Goal: Information Seeking & Learning: Understand process/instructions

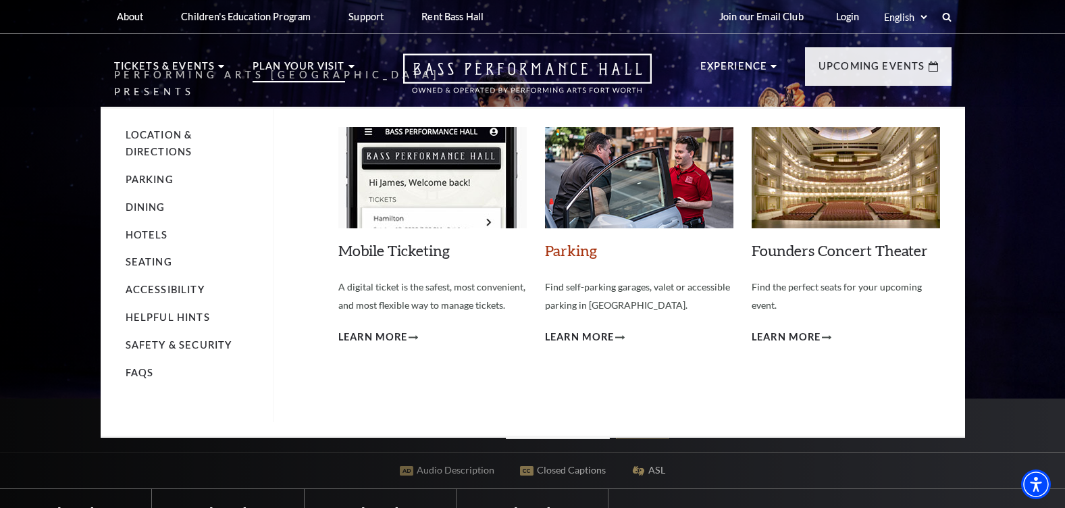
click at [580, 249] on link "Parking" at bounding box center [571, 250] width 52 height 18
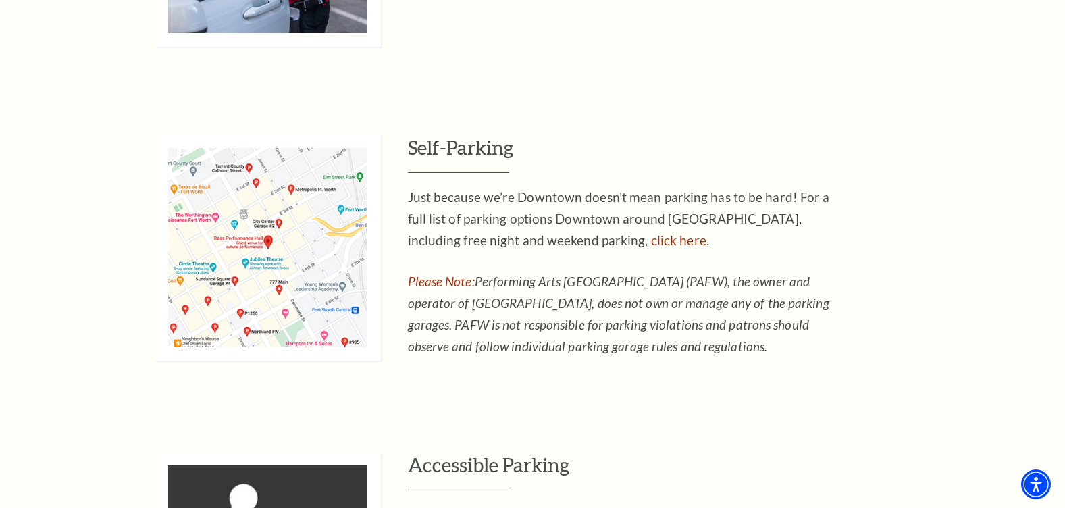
scroll to position [865, 0]
click at [651, 242] on link "click here" at bounding box center [678, 242] width 55 height 16
click at [651, 421] on div "Valet Parking Let us do the parking for you! Valet stands are located on Calhou…" at bounding box center [532, 253] width 1065 height 863
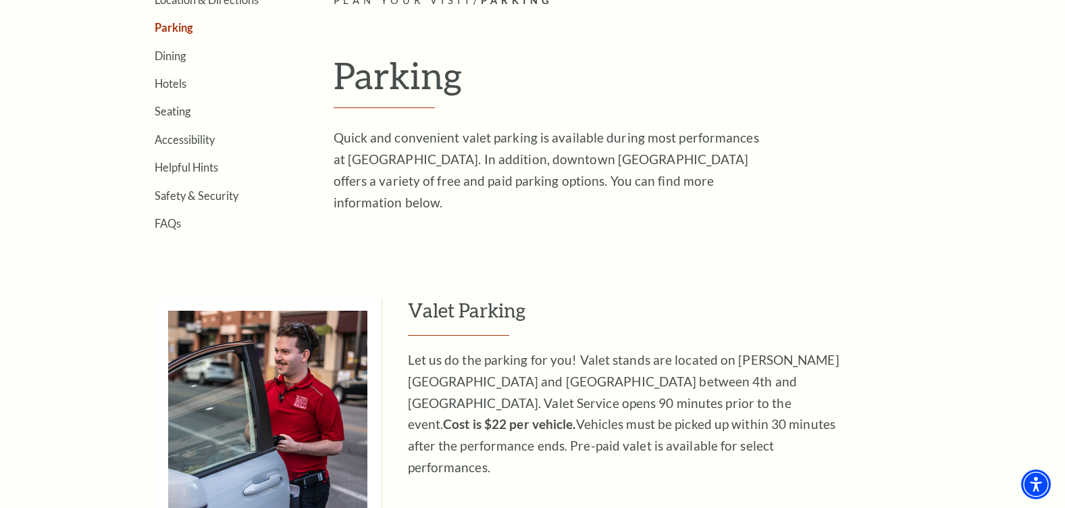
scroll to position [395, 0]
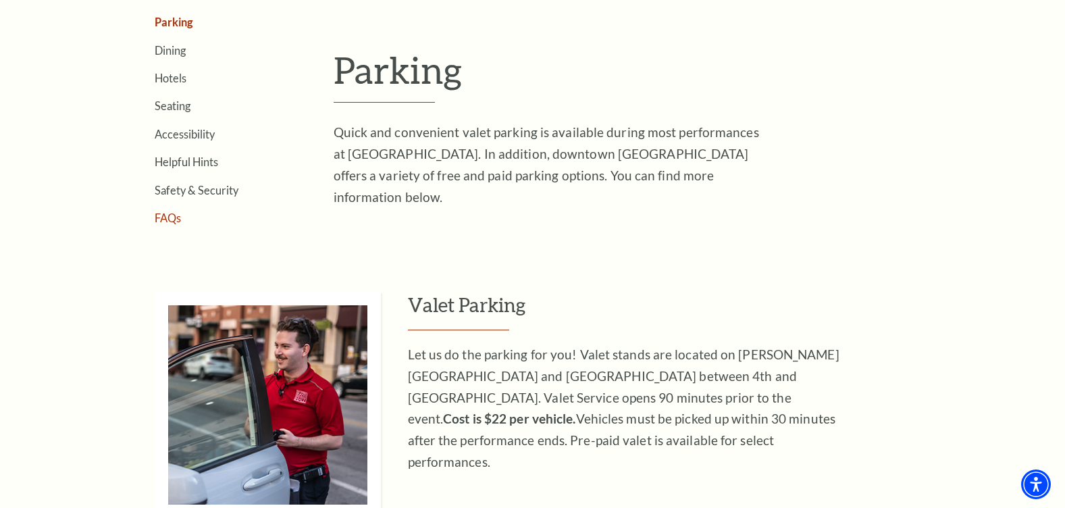
click at [172, 220] on link "FAQs" at bounding box center [168, 217] width 26 height 13
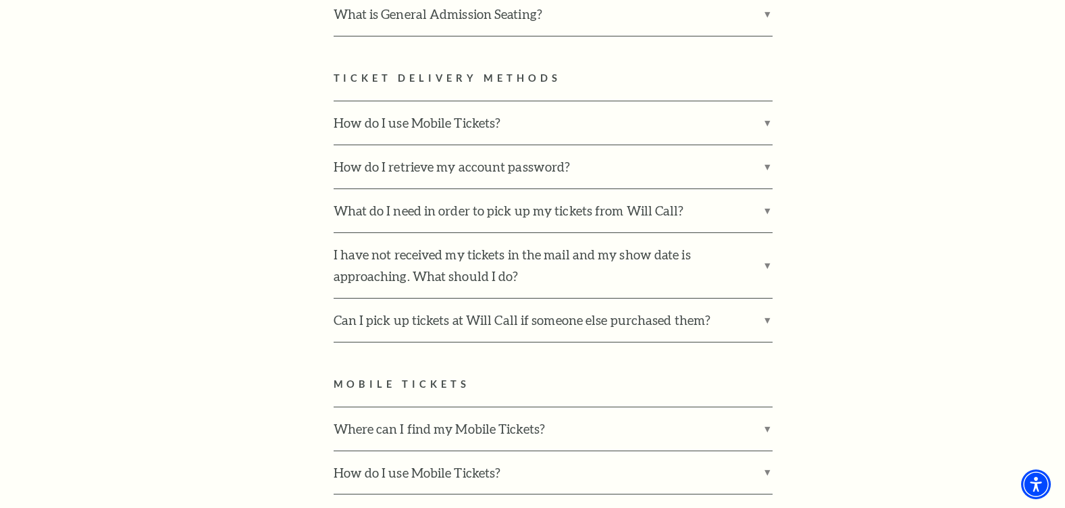
scroll to position [1007, 0]
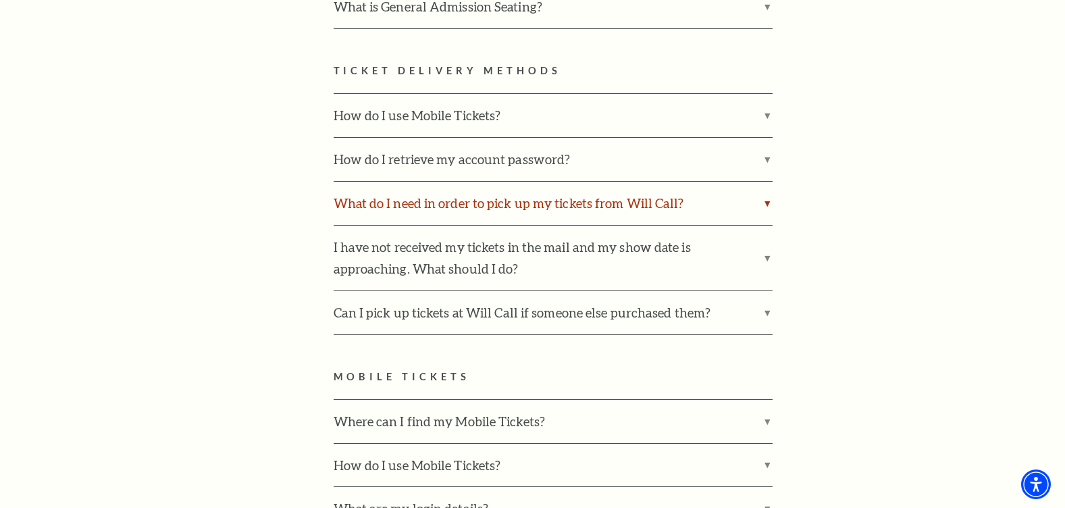
click at [767, 182] on label "What do I need in order to pick up my tickets from Will Call?" at bounding box center [553, 203] width 439 height 43
click at [0, 0] on input "What do I need in order to pick up my tickets from Will Call?" at bounding box center [0, 0] width 0 height 0
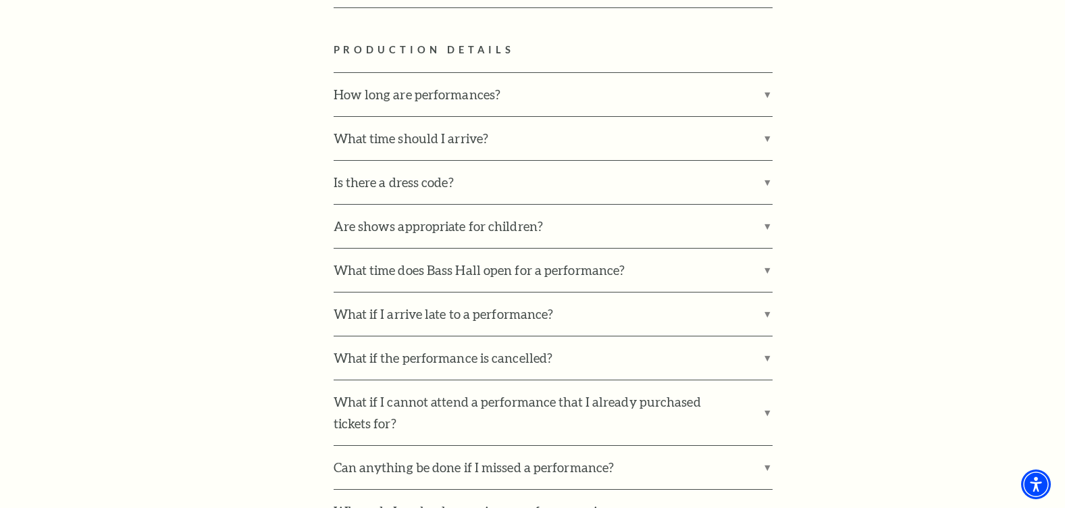
scroll to position [1837, 0]
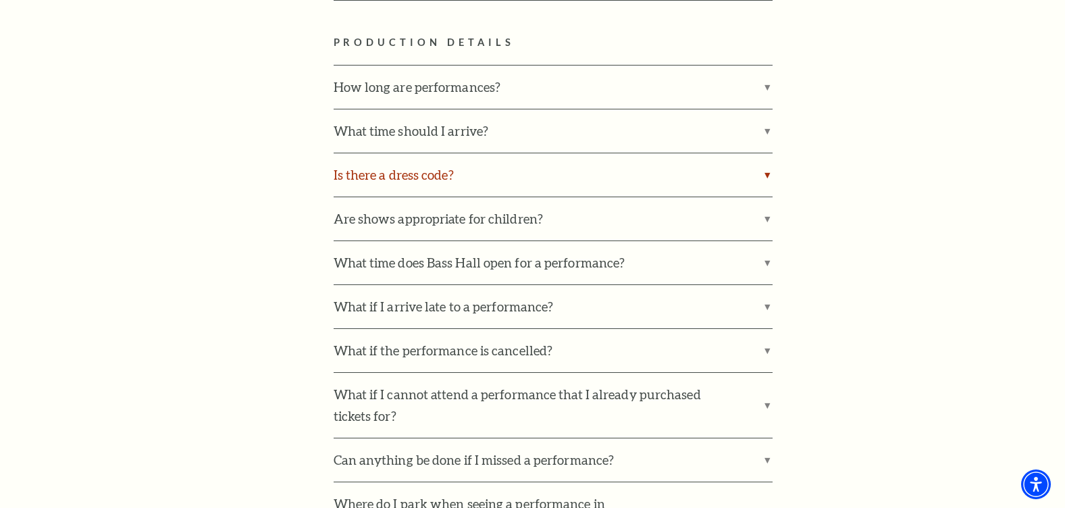
click at [764, 153] on label "Is there a dress code?" at bounding box center [553, 174] width 439 height 43
click at [0, 0] on input "Is there a dress code?" at bounding box center [0, 0] width 0 height 0
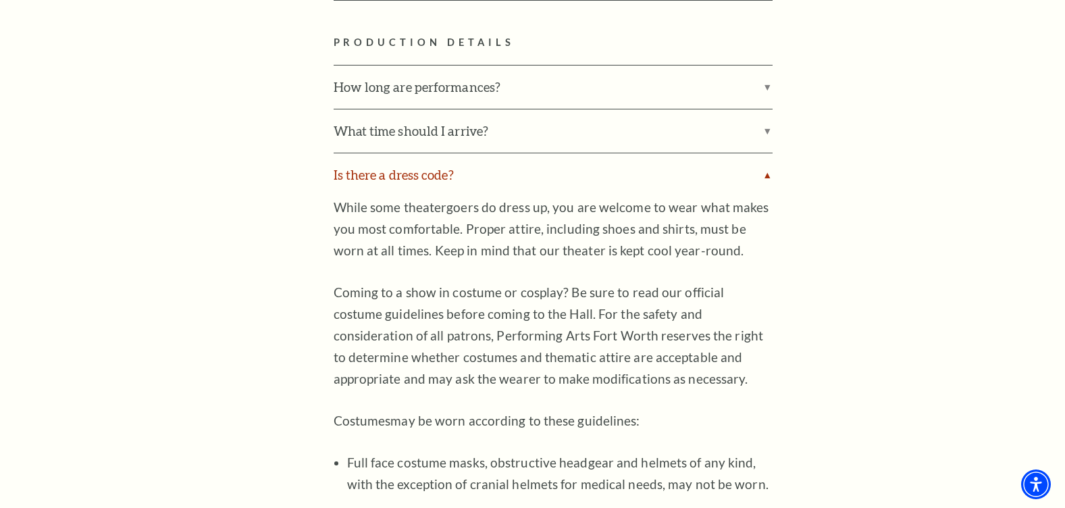
click at [764, 153] on label "Is there a dress code?" at bounding box center [553, 174] width 439 height 43
click at [0, 0] on input "Is there a dress code?" at bounding box center [0, 0] width 0 height 0
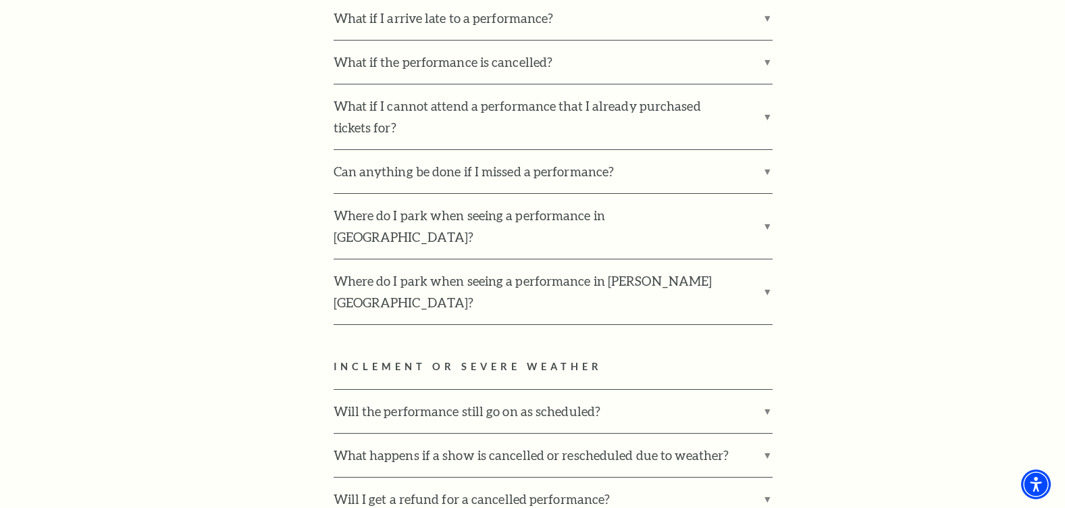
scroll to position [2133, 0]
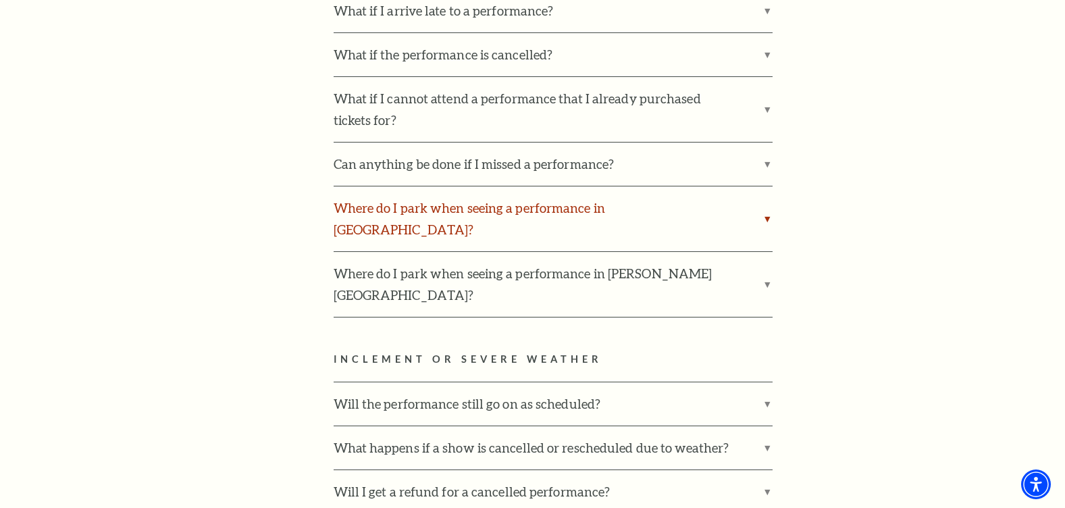
click at [767, 192] on label "Where do I park when seeing a performance in Bass Performance Hall?" at bounding box center [553, 218] width 439 height 65
click at [0, 0] on input "Where do I park when seeing a performance in Bass Performance Hall?" at bounding box center [0, 0] width 0 height 0
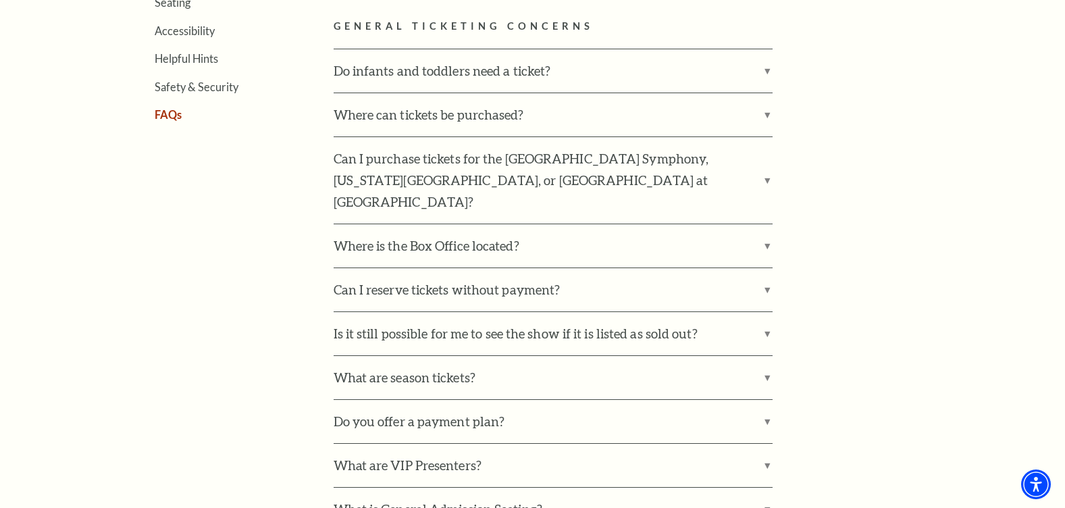
scroll to position [0, 0]
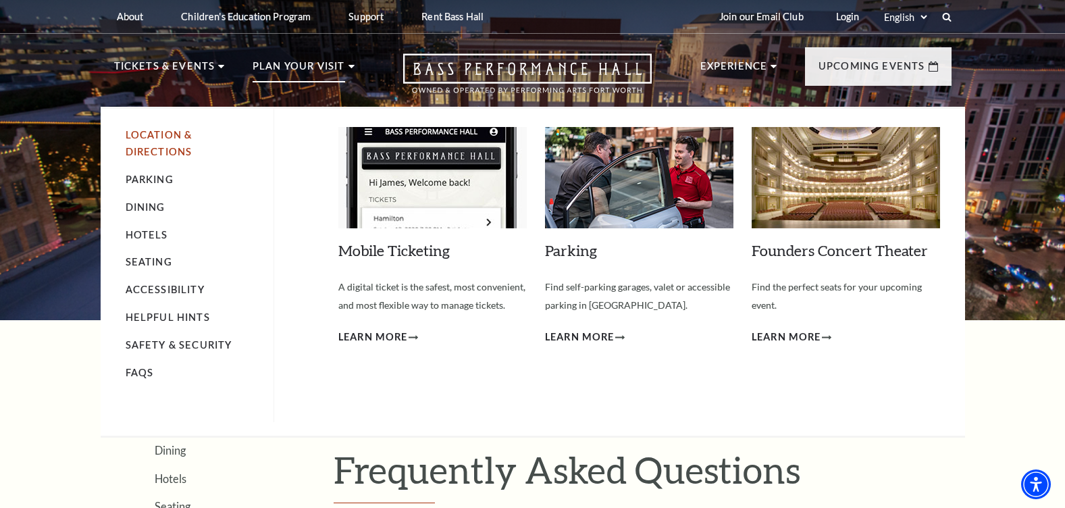
click at [166, 149] on link "Location & Directions" at bounding box center [159, 143] width 67 height 28
